Goal: Task Accomplishment & Management: Complete application form

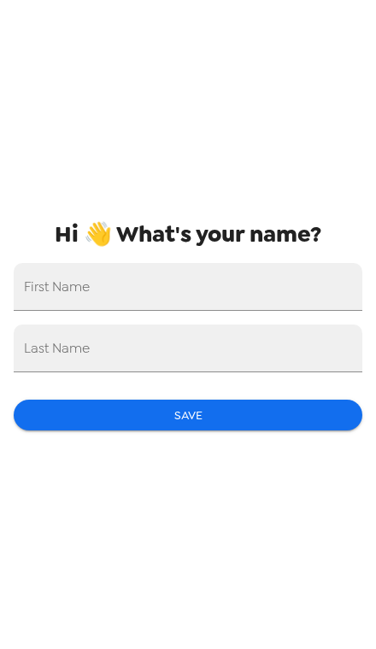
click at [230, 302] on input "First Name" at bounding box center [188, 287] width 348 height 48
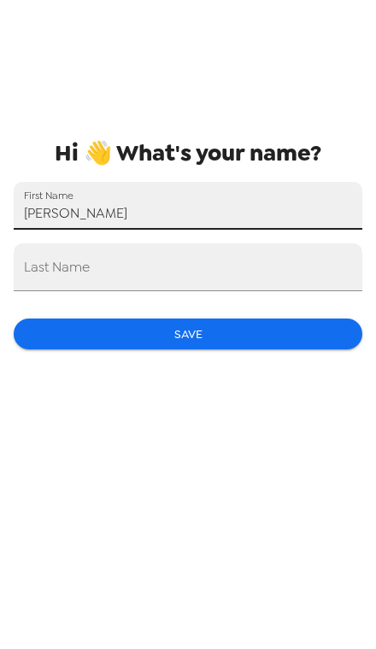
type input "Alexa"
type input "[PERSON_NAME]"
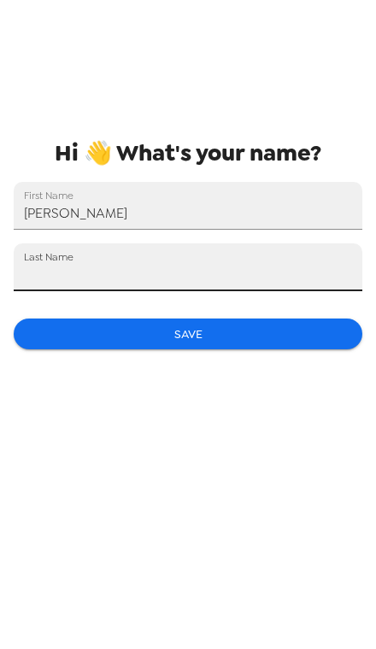
click at [273, 325] on input "Last Name" at bounding box center [188, 349] width 348 height 48
type input "[PERSON_NAME]"
click at [307, 400] on button "Save" at bounding box center [188, 416] width 348 height 32
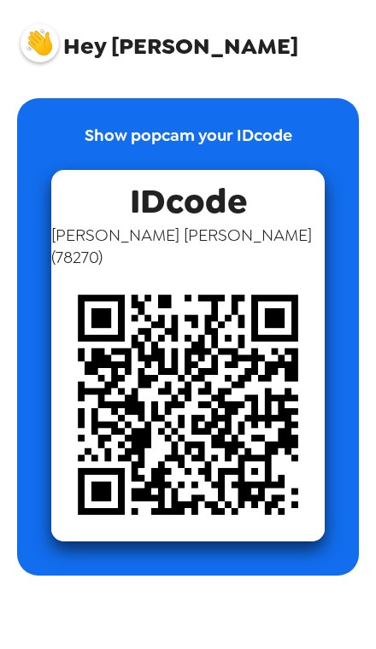
click at [275, 472] on img at bounding box center [187, 404] width 273 height 273
